Goal: Transaction & Acquisition: Purchase product/service

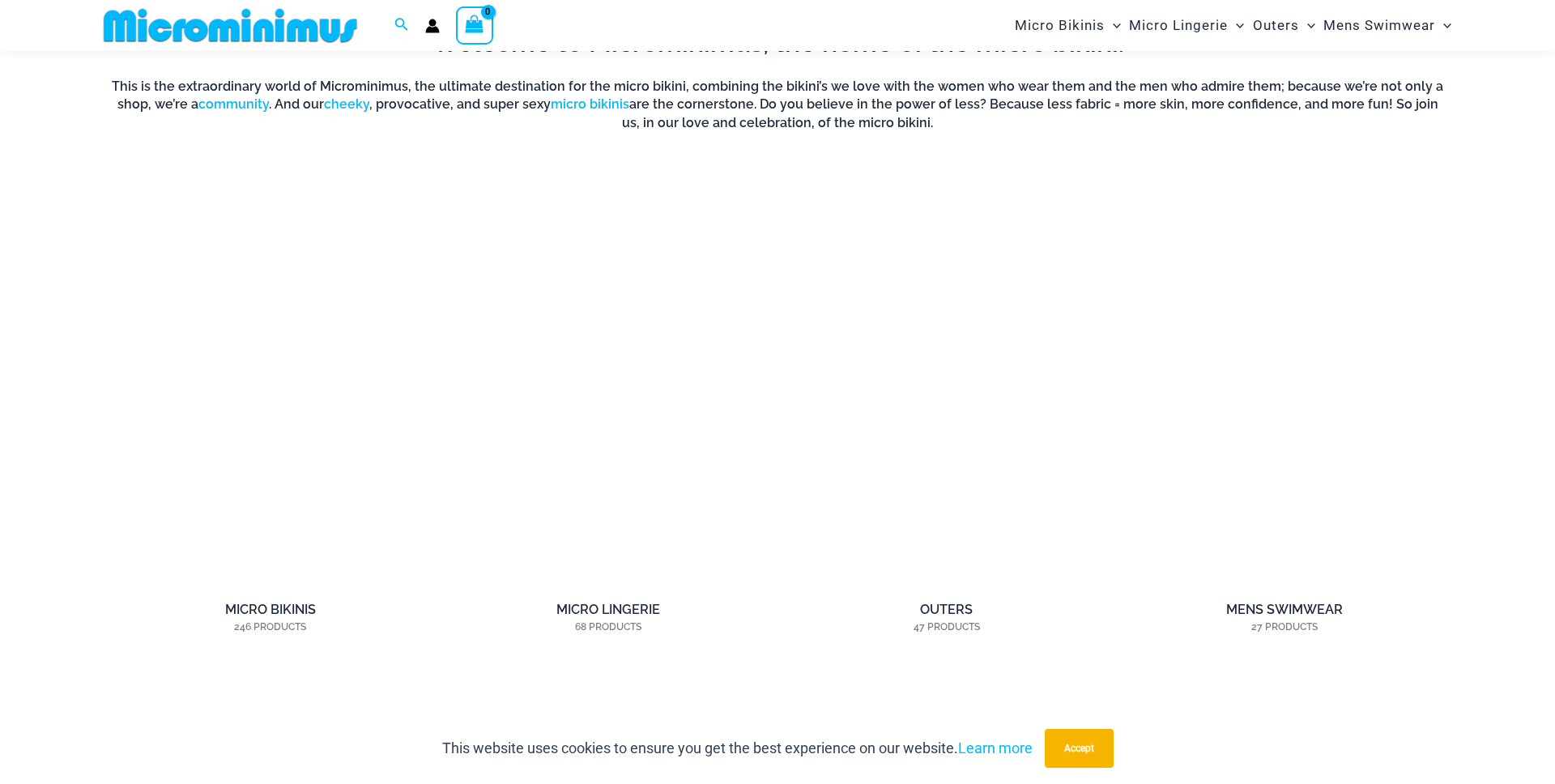
scroll to position [1377, 0]
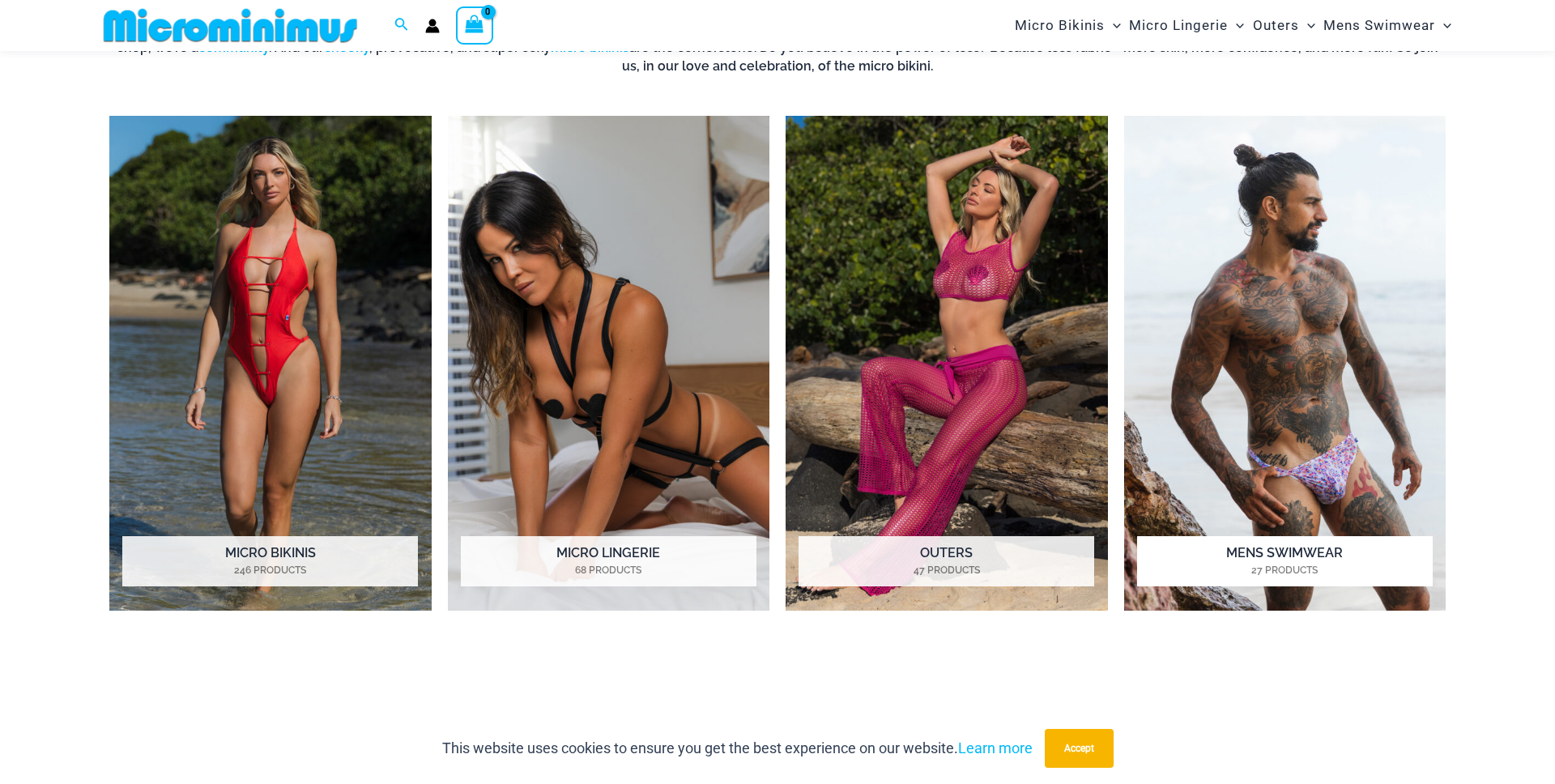
click at [1266, 416] on img "Visit product category Mens Swimwear" at bounding box center [1285, 363] width 322 height 495
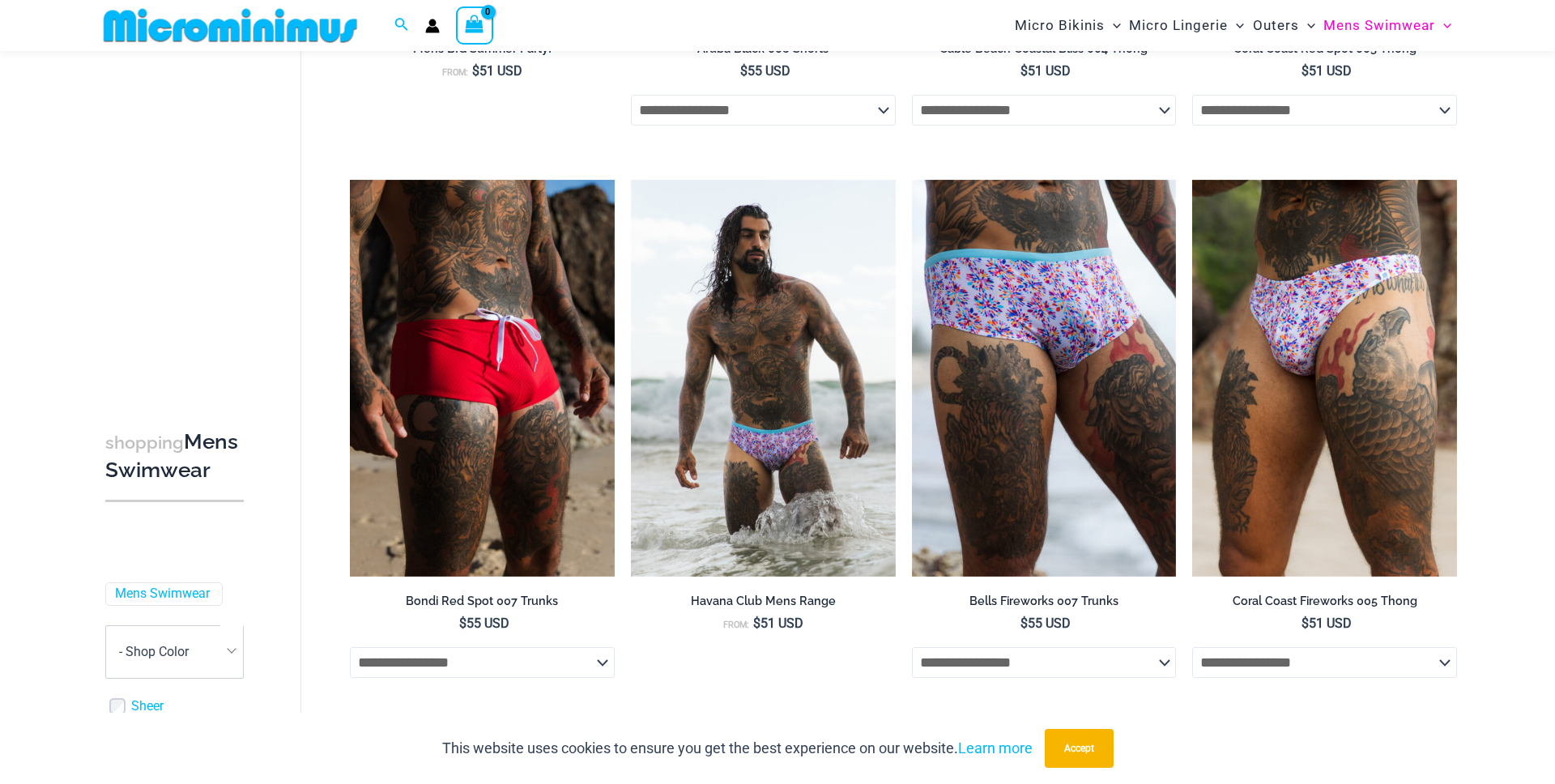
scroll to position [673, 0]
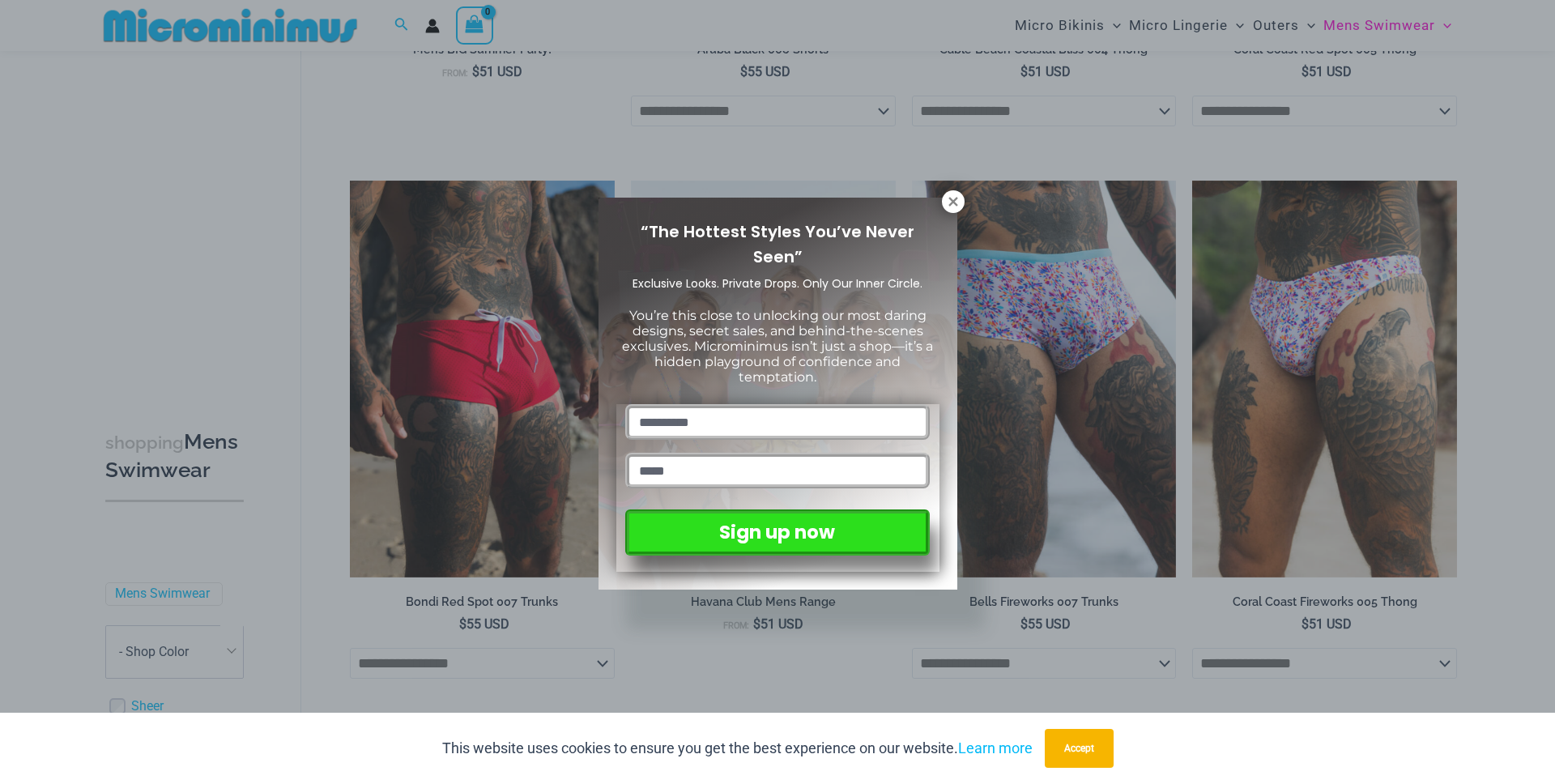
drag, startPoint x: 947, startPoint y: 199, endPoint x: 934, endPoint y: 193, distance: 14.3
click at [947, 198] on icon at bounding box center [954, 202] width 15 height 15
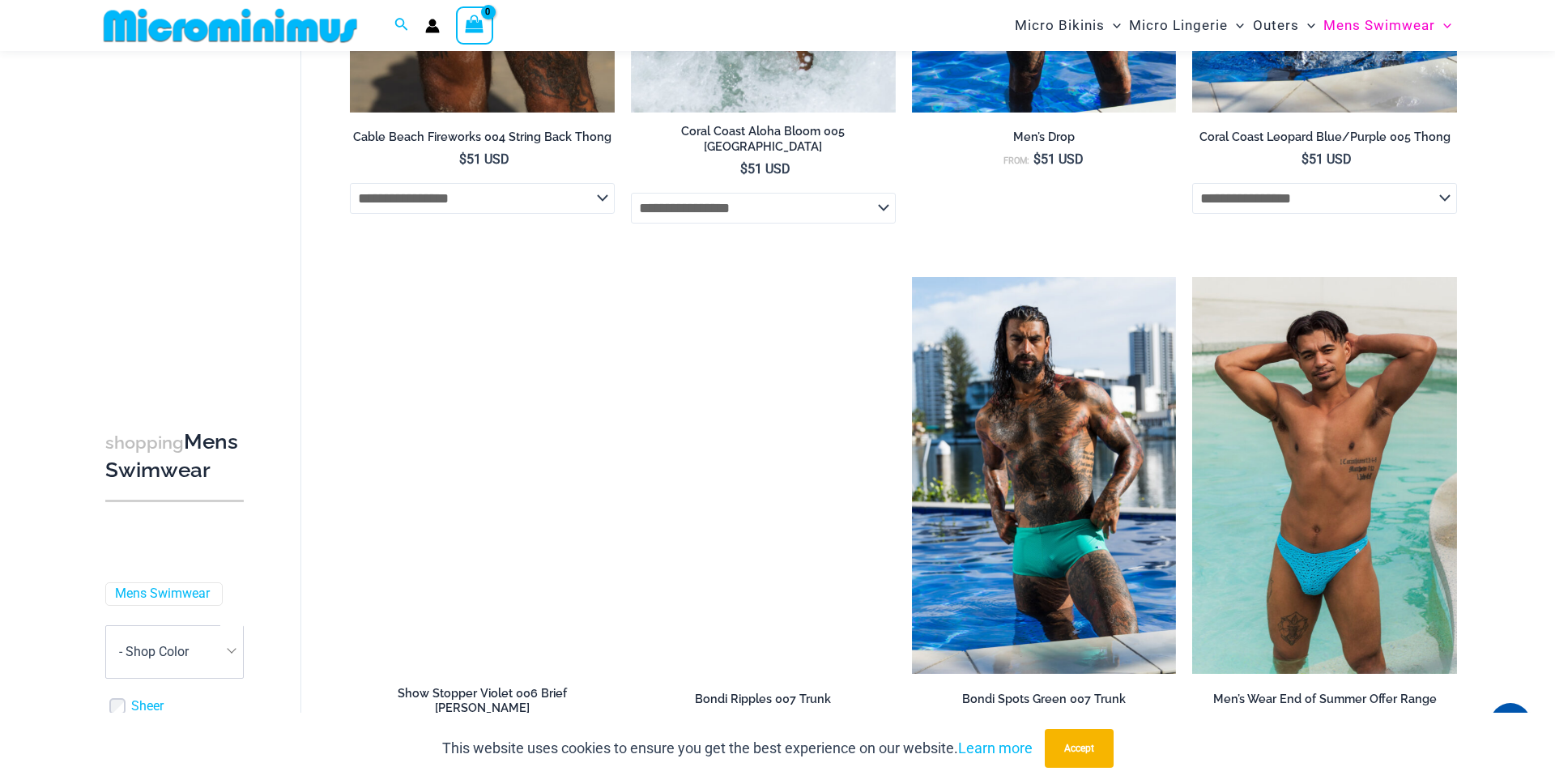
scroll to position [1701, 0]
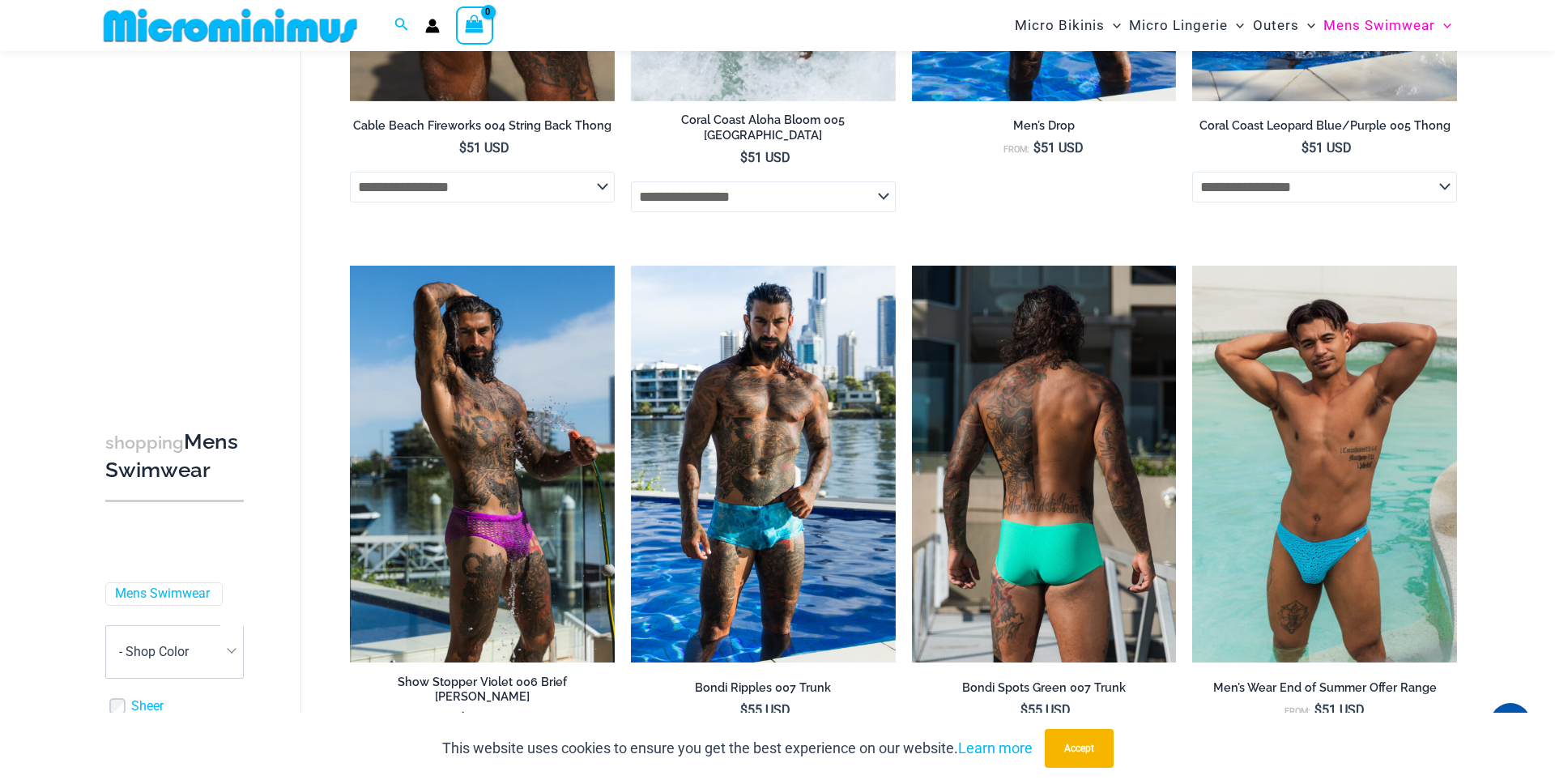
click at [952, 548] on img at bounding box center [1045, 464] width 265 height 397
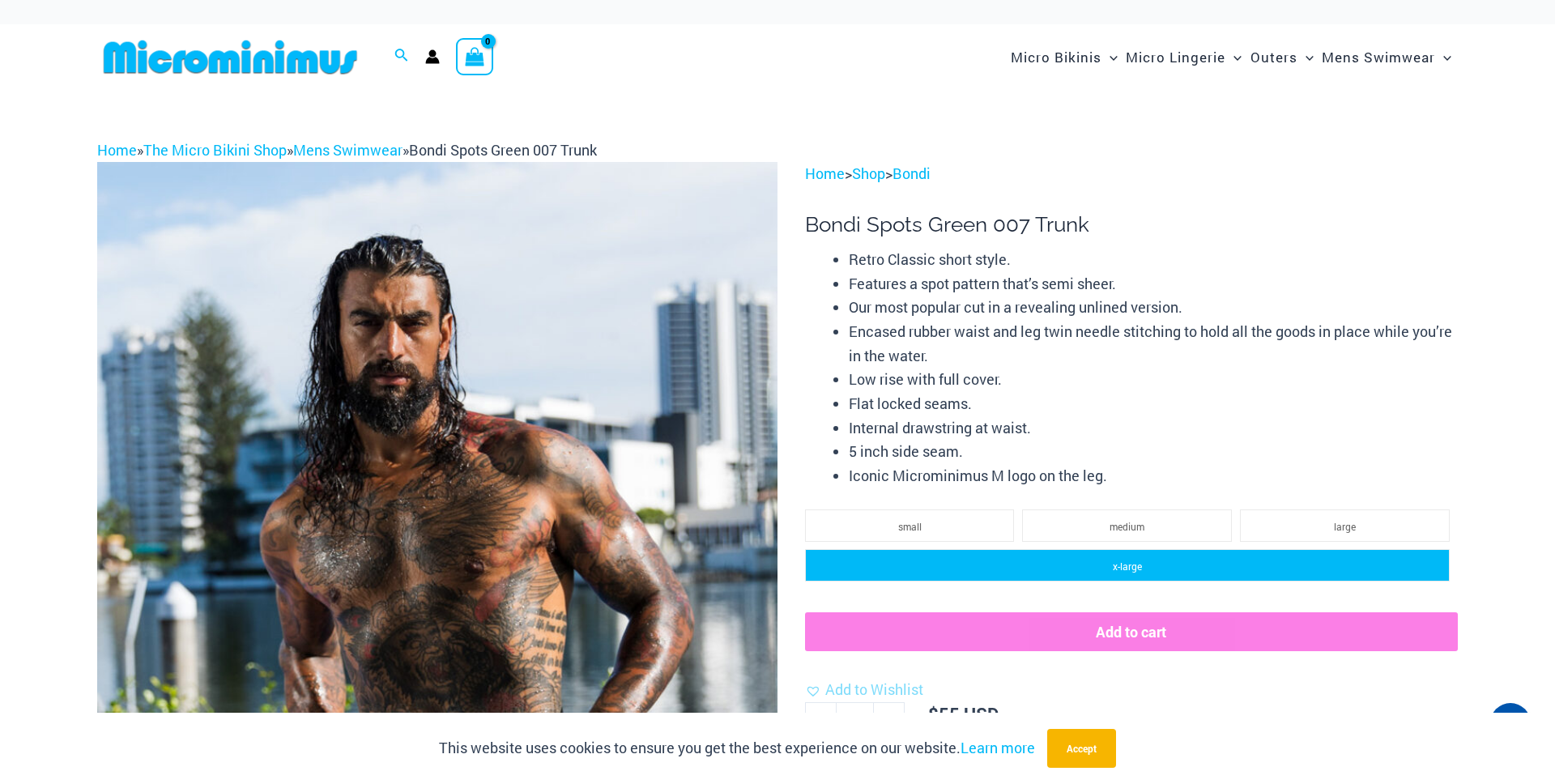
click at [1124, 561] on span "x-large" at bounding box center [1128, 566] width 29 height 13
